Goal: Find specific page/section: Find specific page/section

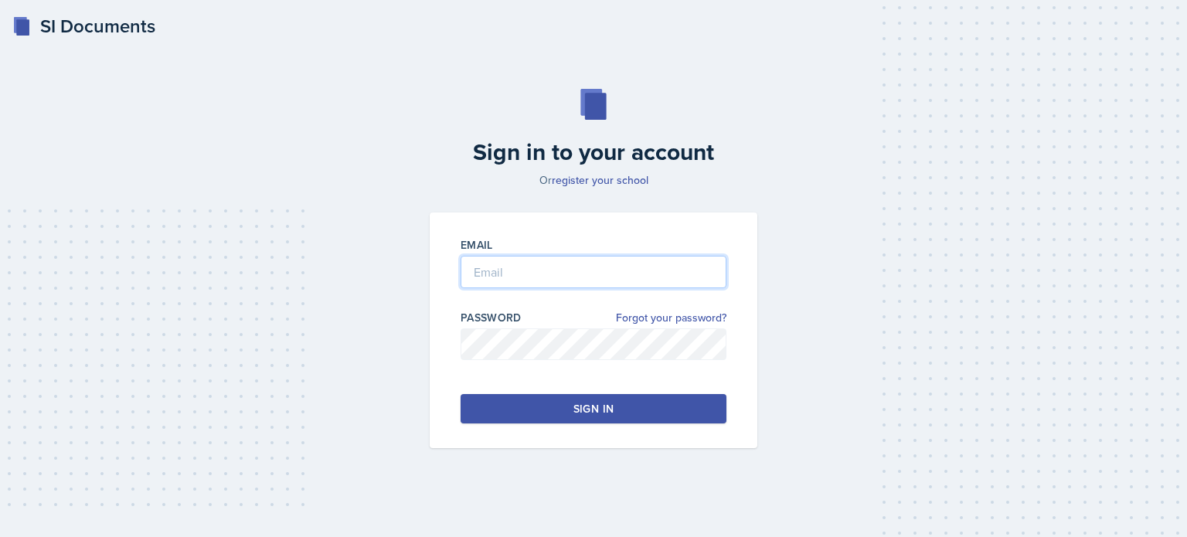
click at [490, 272] on input "email" at bounding box center [594, 272] width 266 height 32
type input "[EMAIL_ADDRESS][DOMAIN_NAME]"
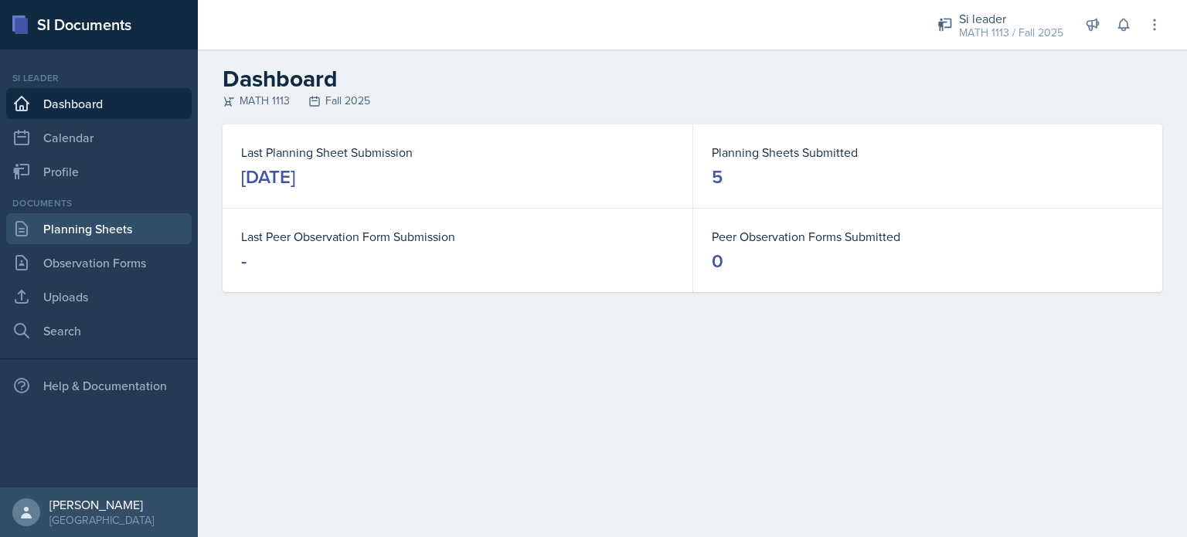
click at [57, 231] on link "Planning Sheets" at bounding box center [98, 228] width 185 height 31
